Goal: Task Accomplishment & Management: Manage account settings

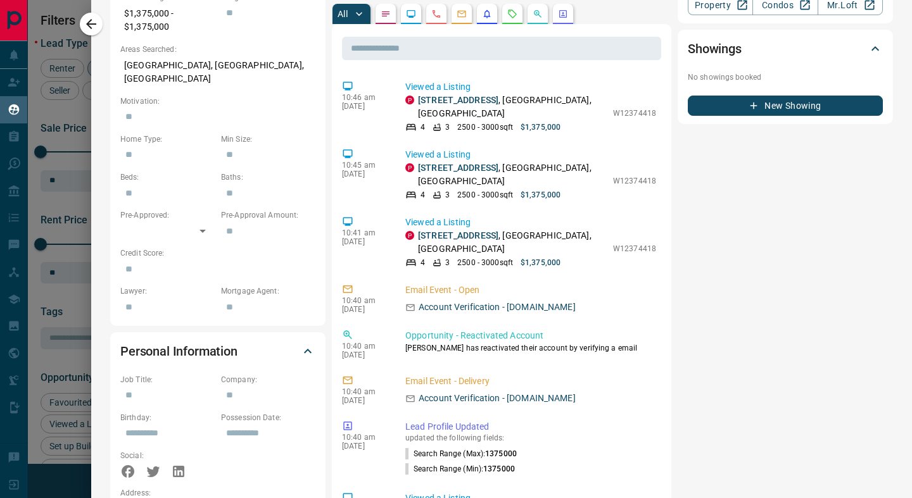
scroll to position [400, 0]
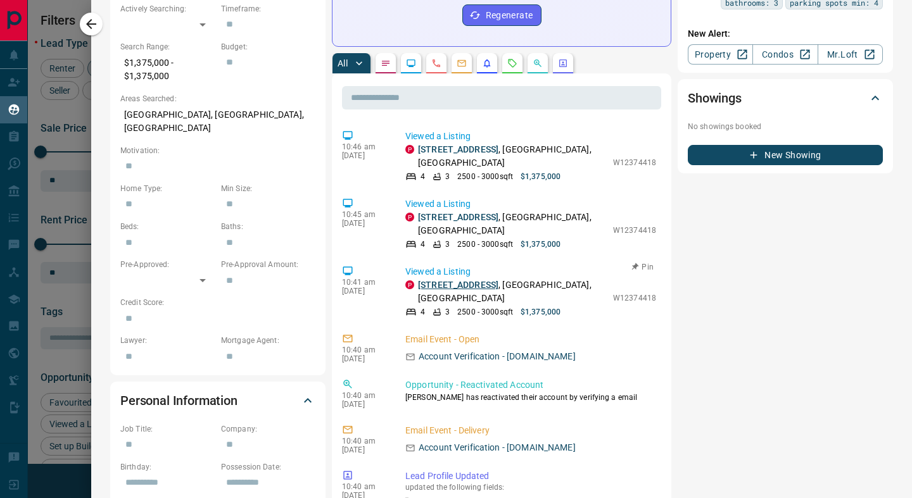
click at [441, 280] on link "2941 Caradoc Lane" at bounding box center [458, 285] width 80 height 10
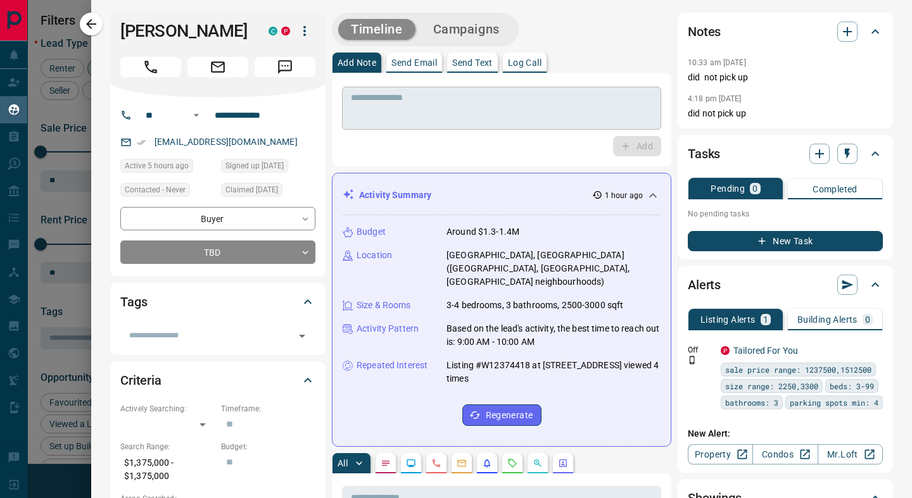
click at [412, 115] on textarea at bounding box center [501, 108] width 301 height 32
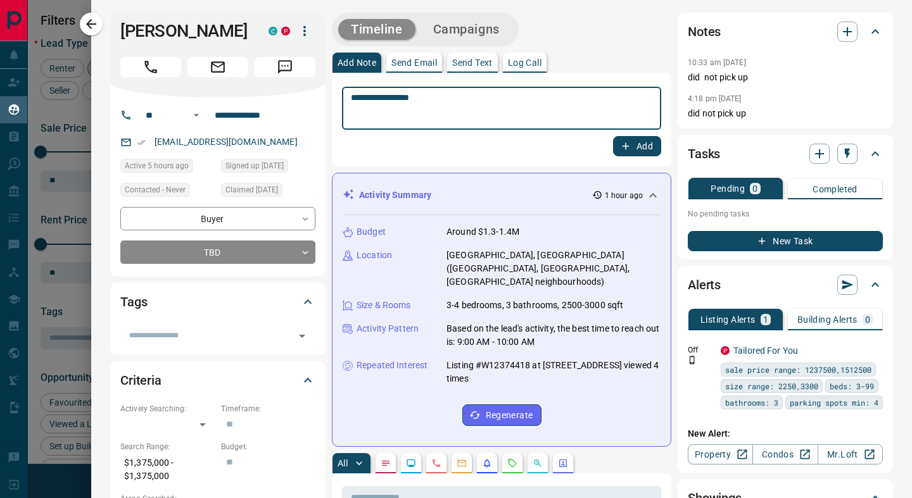
type textarea "**********"
click at [632, 154] on button "Add" at bounding box center [637, 146] width 48 height 20
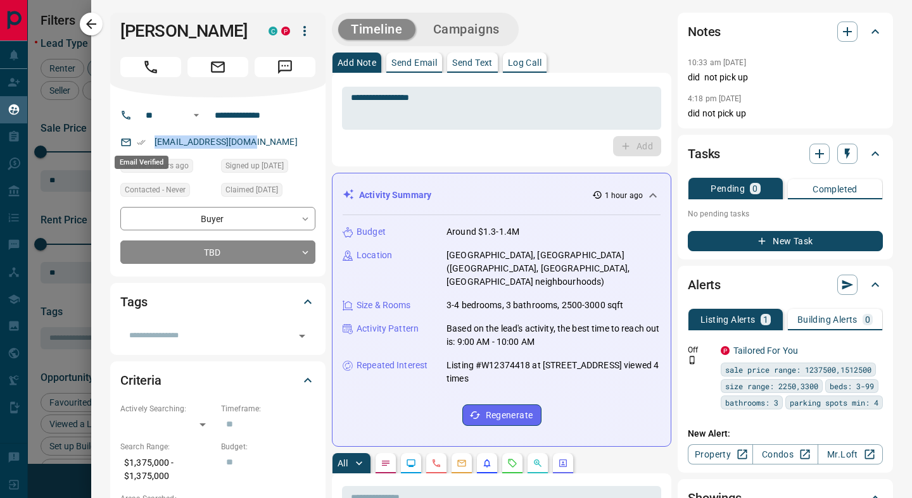
drag, startPoint x: 269, startPoint y: 138, endPoint x: 144, endPoint y: 138, distance: 124.8
click at [144, 138] on div "simran_298@yahoo.com" at bounding box center [217, 142] width 195 height 21
copy link "simran_298@yahoo.com"
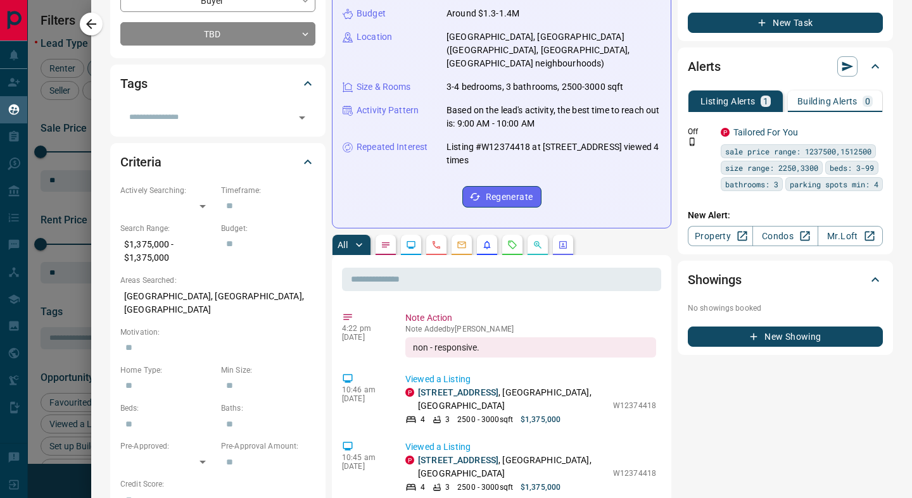
scroll to position [376, 0]
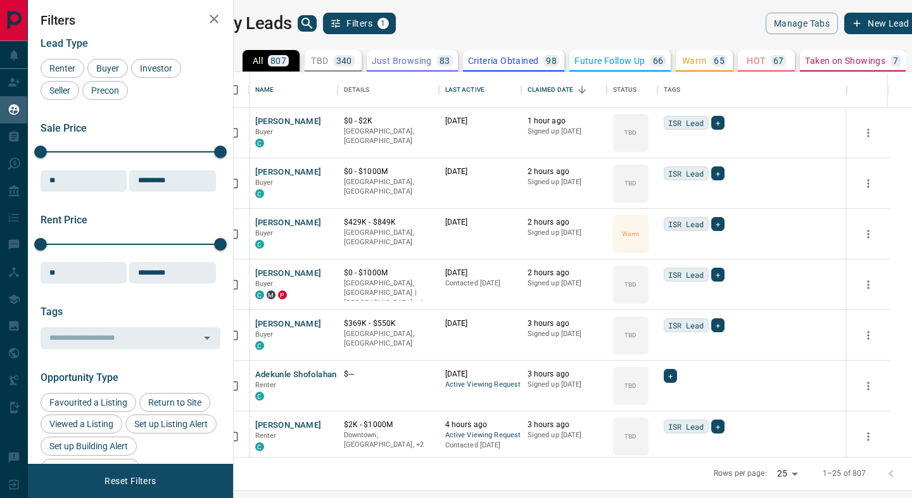
click at [315, 27] on icon "search button" at bounding box center [307, 23] width 15 height 15
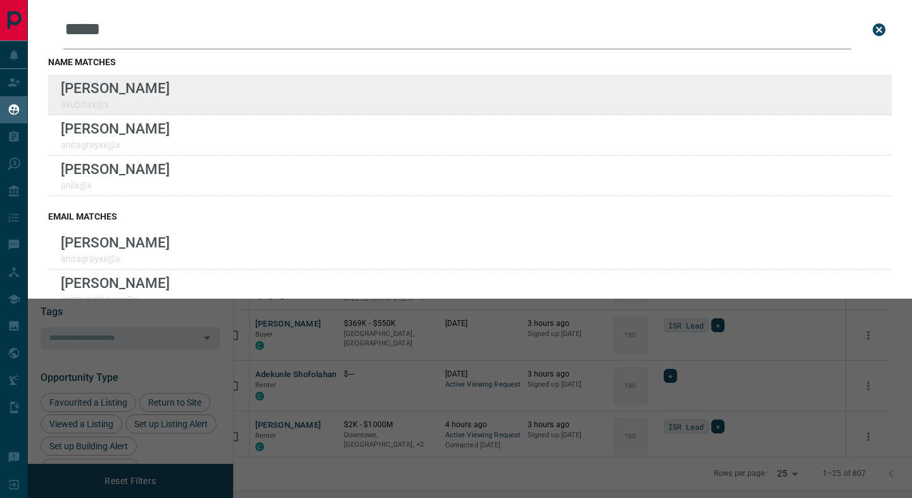
type input "*****"
click at [180, 104] on div "[PERSON_NAME] akubinxx@x" at bounding box center [470, 95] width 844 height 41
